Goal: Information Seeking & Learning: Learn about a topic

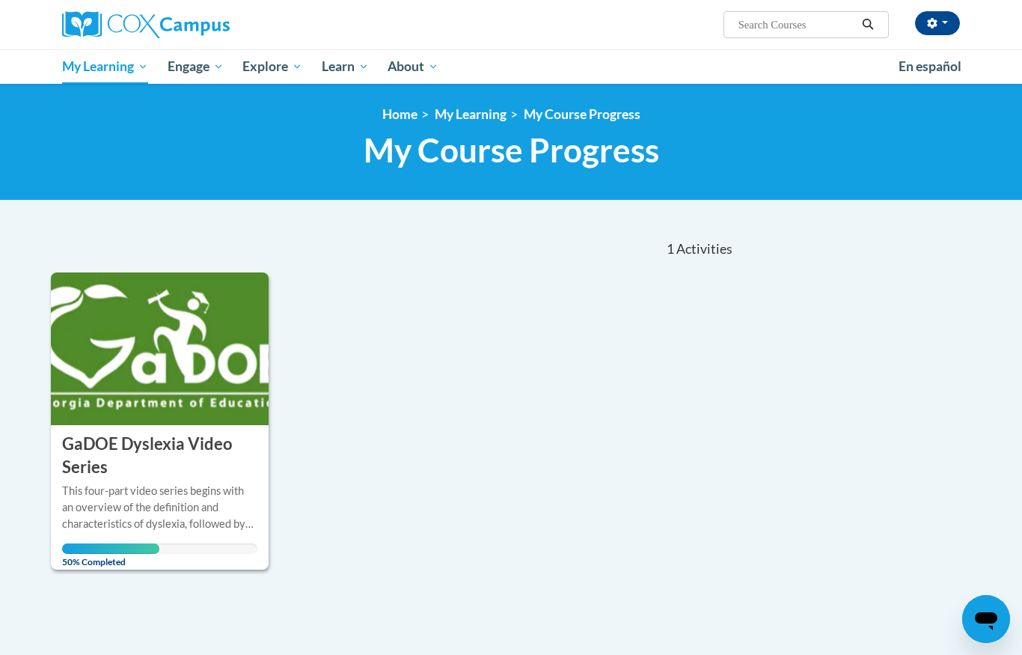
click at [141, 487] on div "This four-part video series begins with an overview of the definition and chara…" at bounding box center [159, 507] width 195 height 49
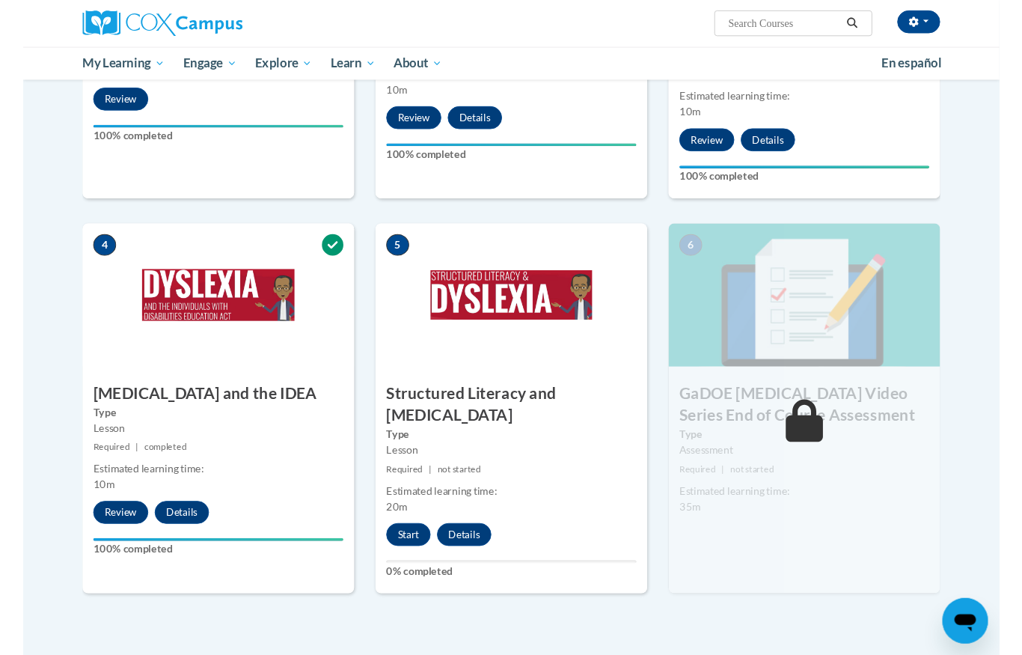
scroll to position [619, 0]
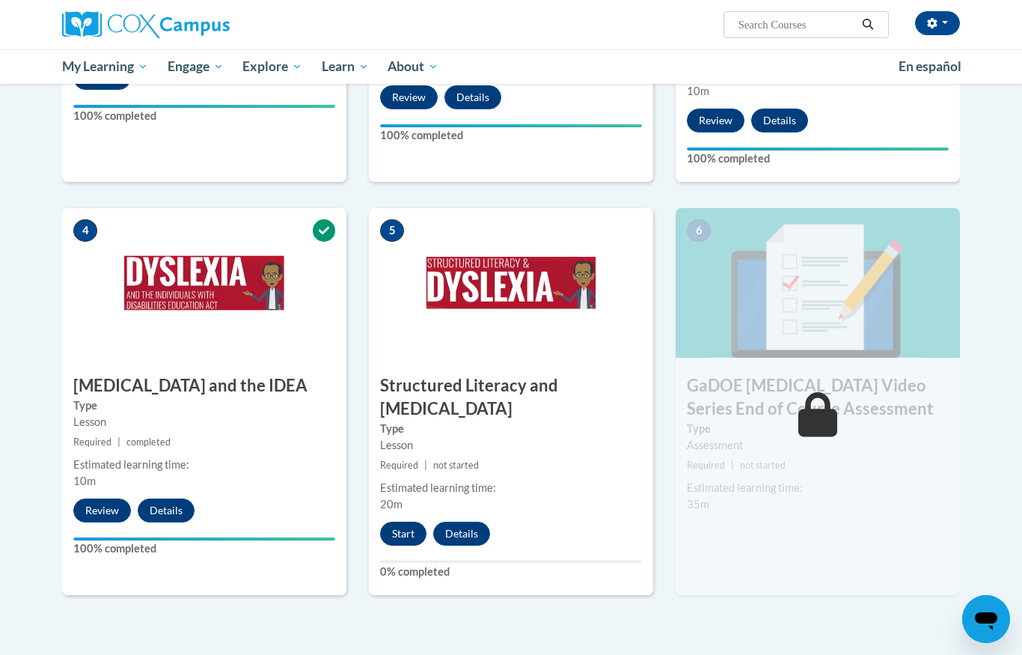
click at [410, 522] on button "Start" at bounding box center [403, 534] width 46 height 24
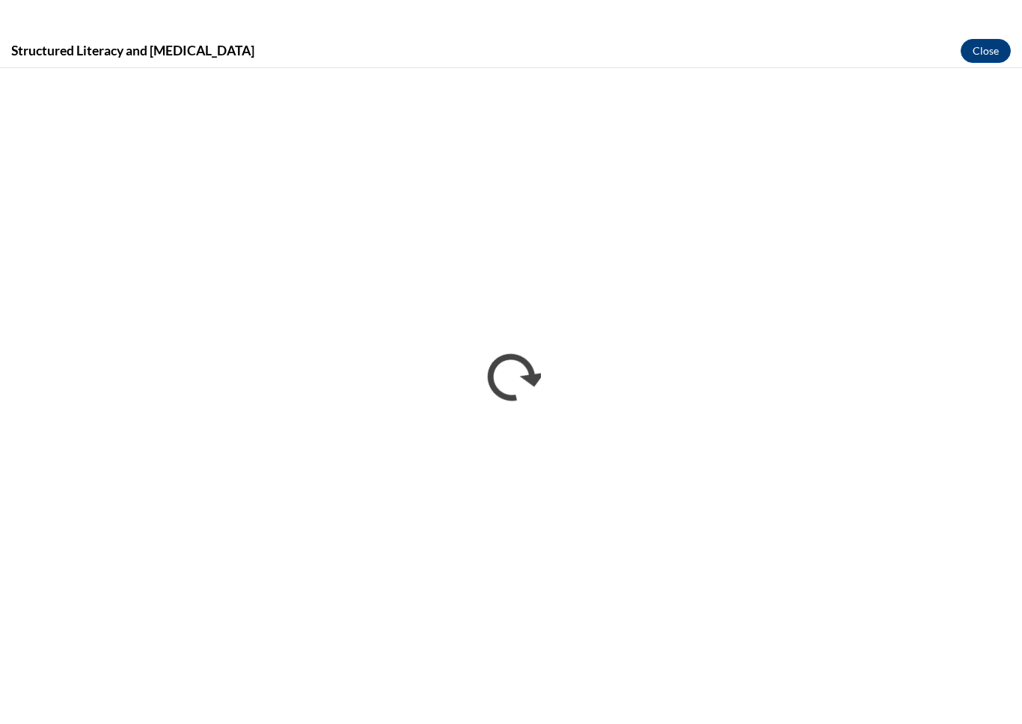
scroll to position [0, 0]
